Goal: Task Accomplishment & Management: Manage account settings

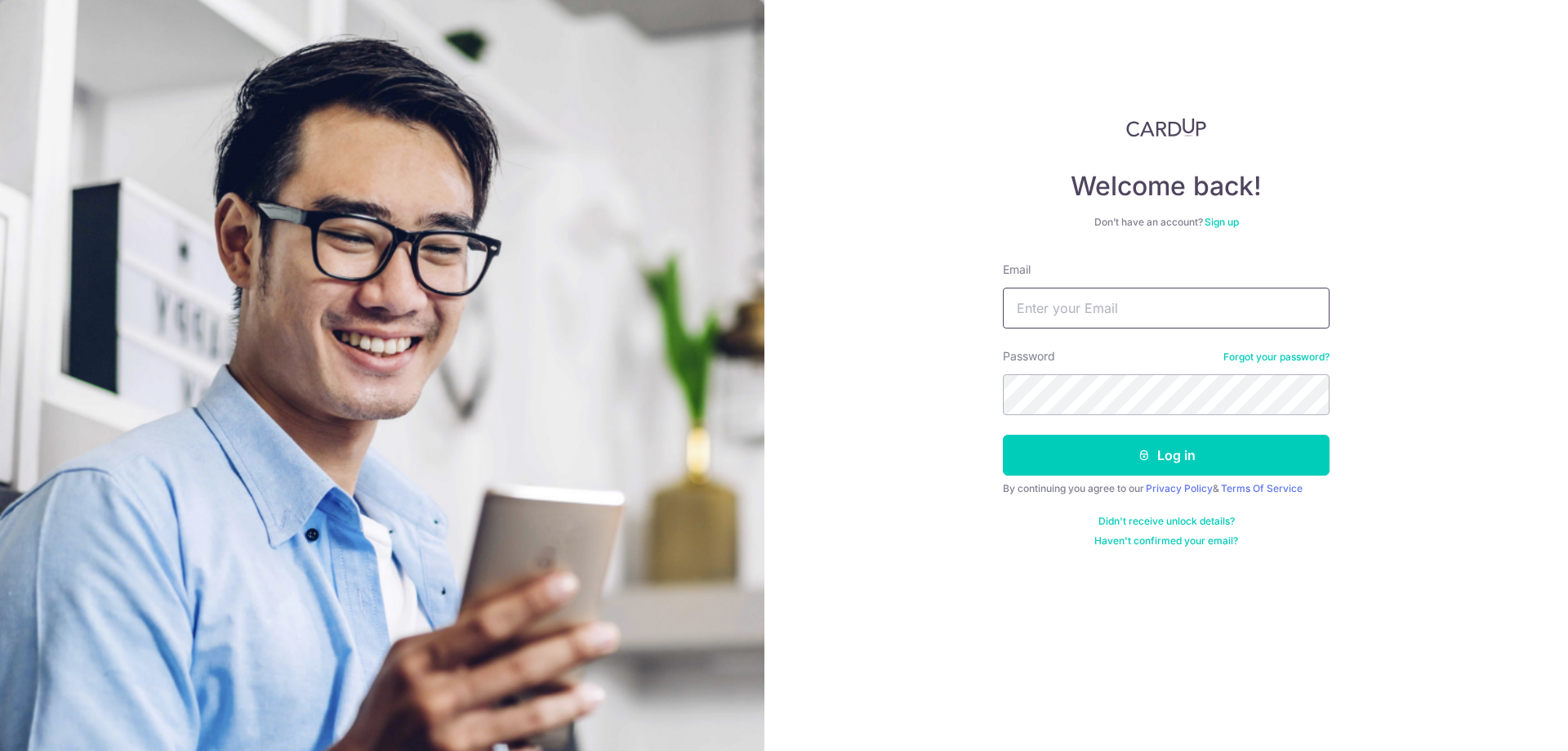
click at [1108, 297] on input "Email" at bounding box center [1166, 308] width 327 height 41
type input "[EMAIL_ADDRESS][DOMAIN_NAME]"
click at [1003, 435] on button "Log in" at bounding box center [1166, 455] width 327 height 41
